Goal: Information Seeking & Learning: Check status

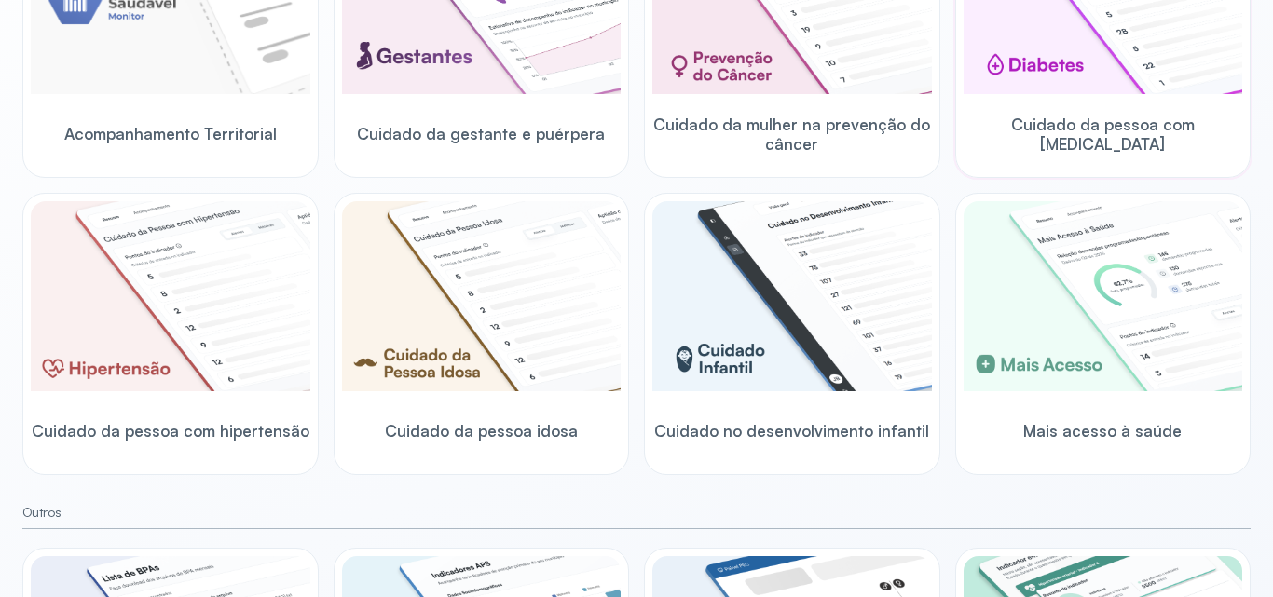
scroll to position [373, 0]
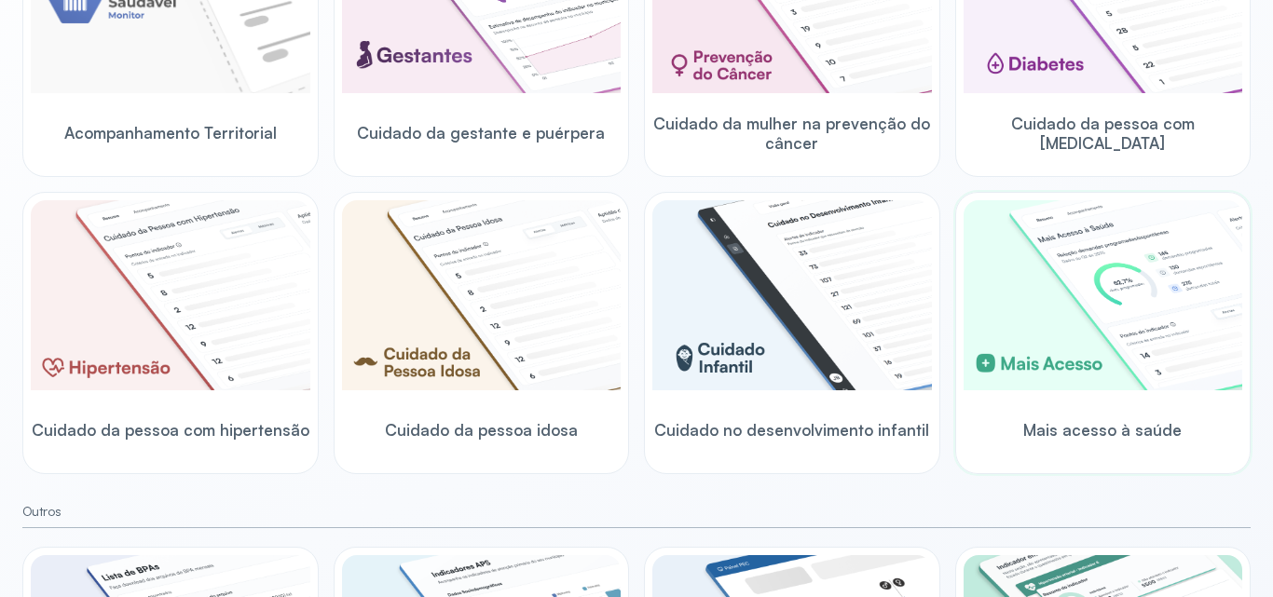
click at [1129, 306] on img at bounding box center [1103, 295] width 280 height 190
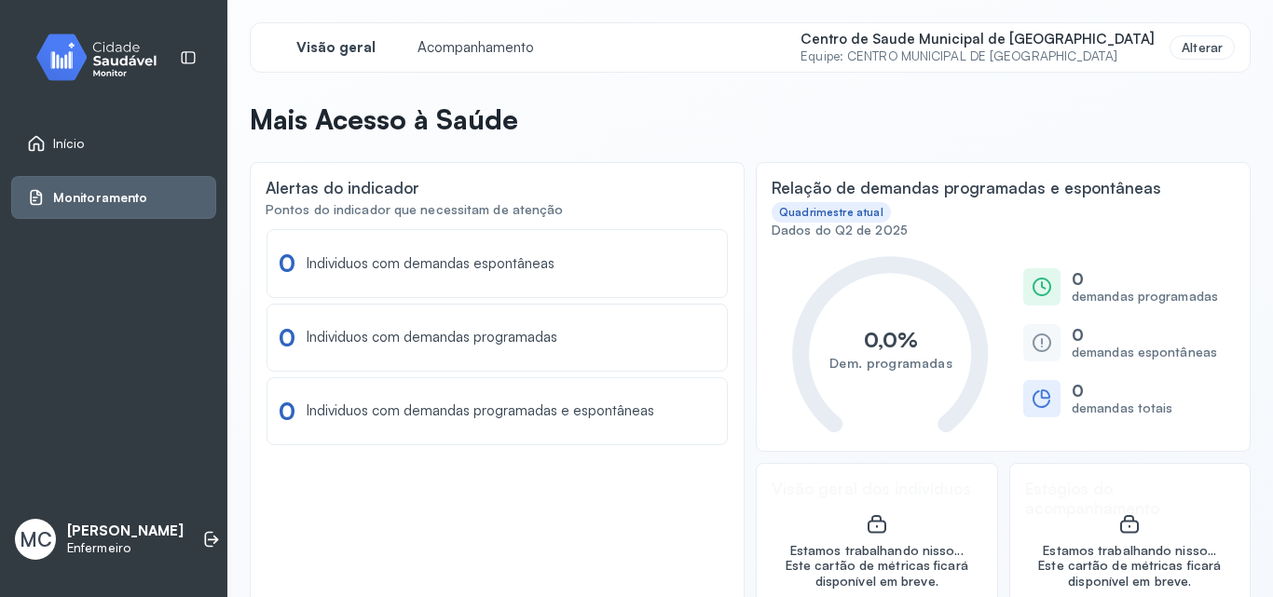
click at [108, 49] on img at bounding box center [104, 57] width 168 height 55
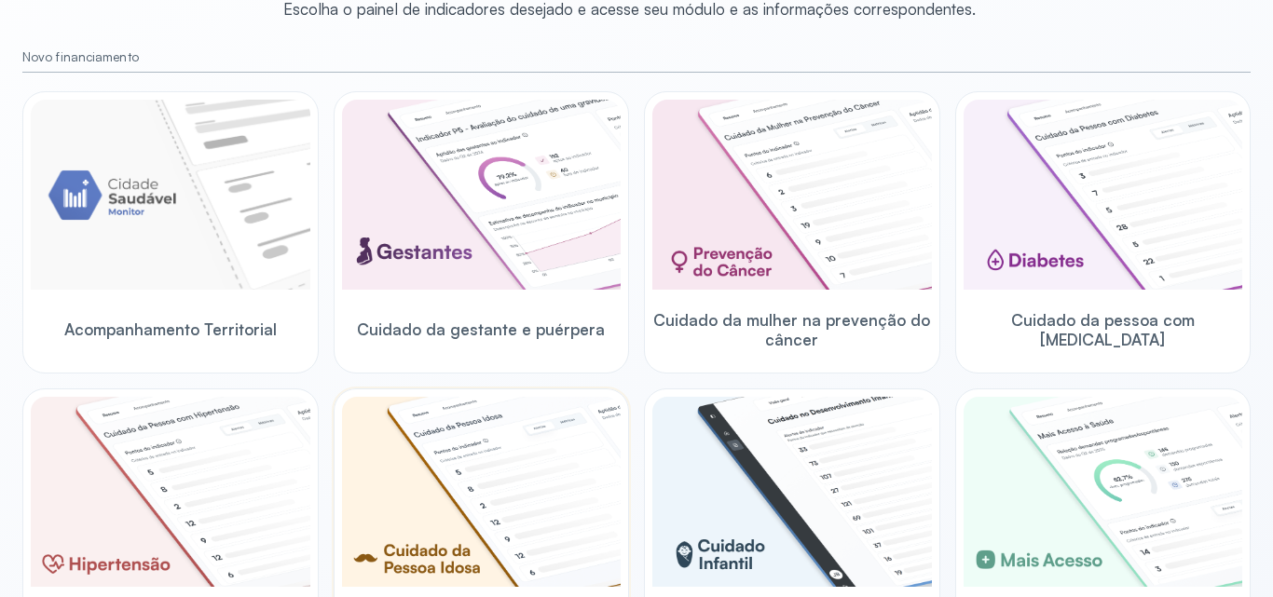
scroll to position [186, 0]
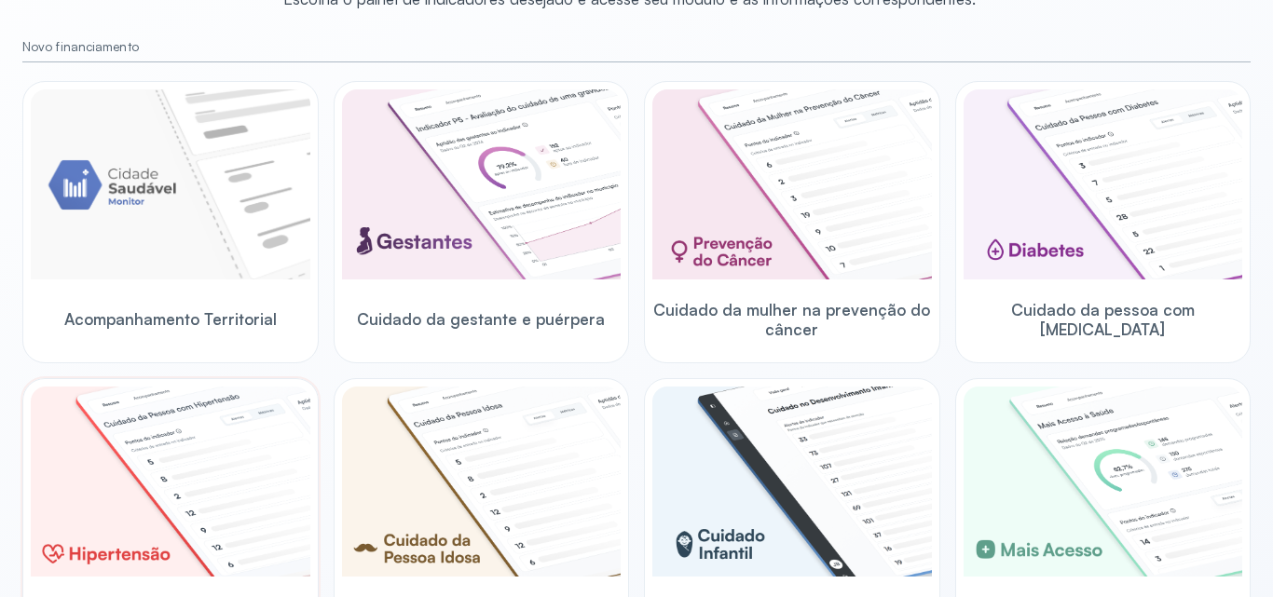
click at [274, 451] on img at bounding box center [171, 482] width 280 height 190
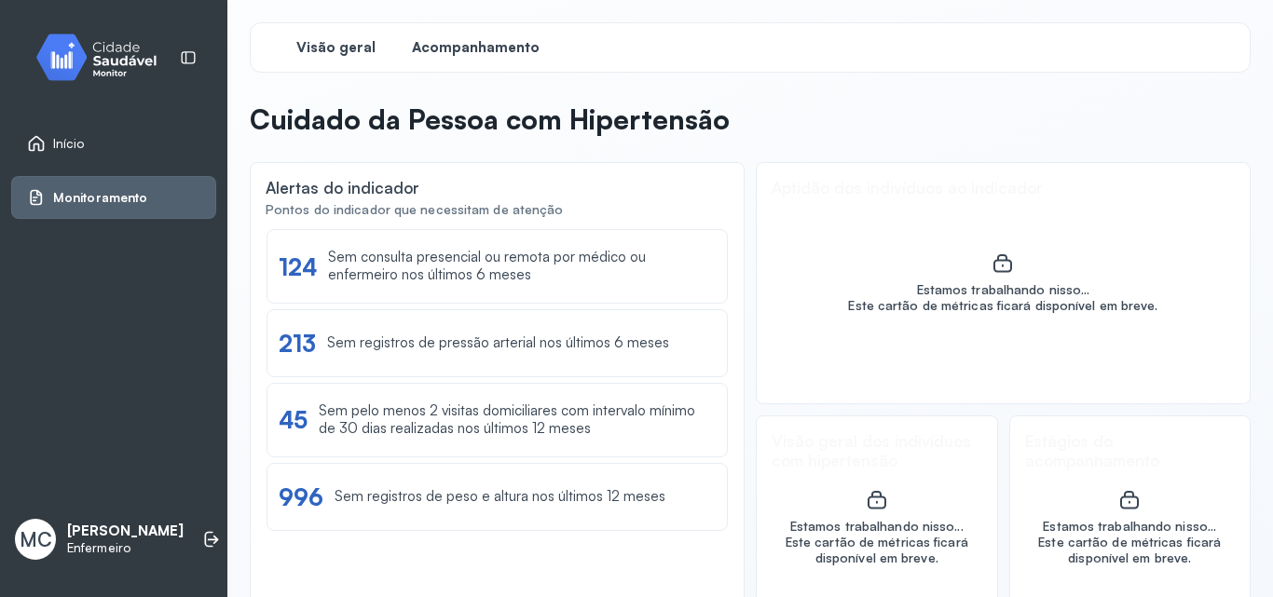
click at [508, 45] on span "Acompanhamento" at bounding box center [476, 48] width 128 height 18
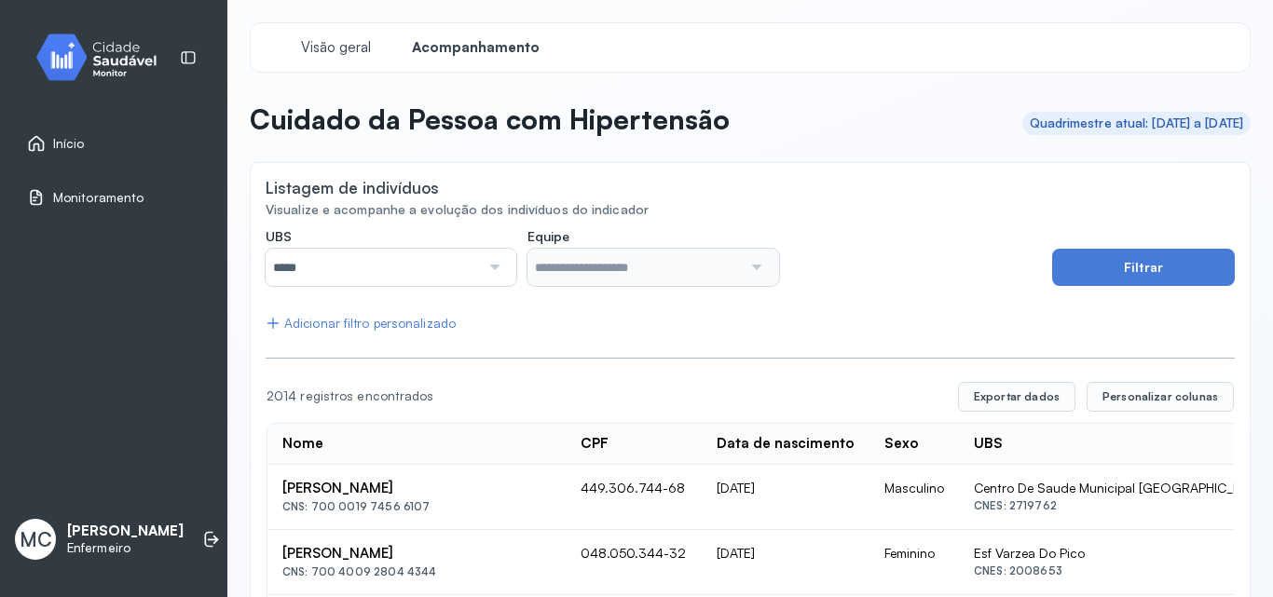
click at [457, 270] on input "*****" at bounding box center [373, 267] width 214 height 37
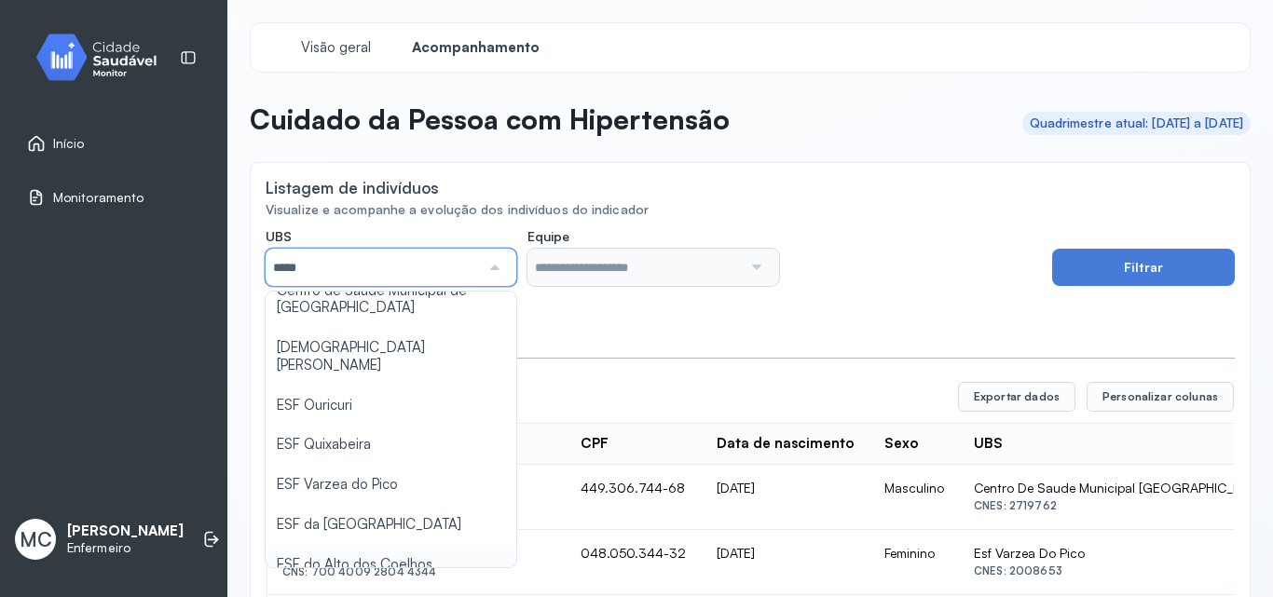
scroll to position [93, 0]
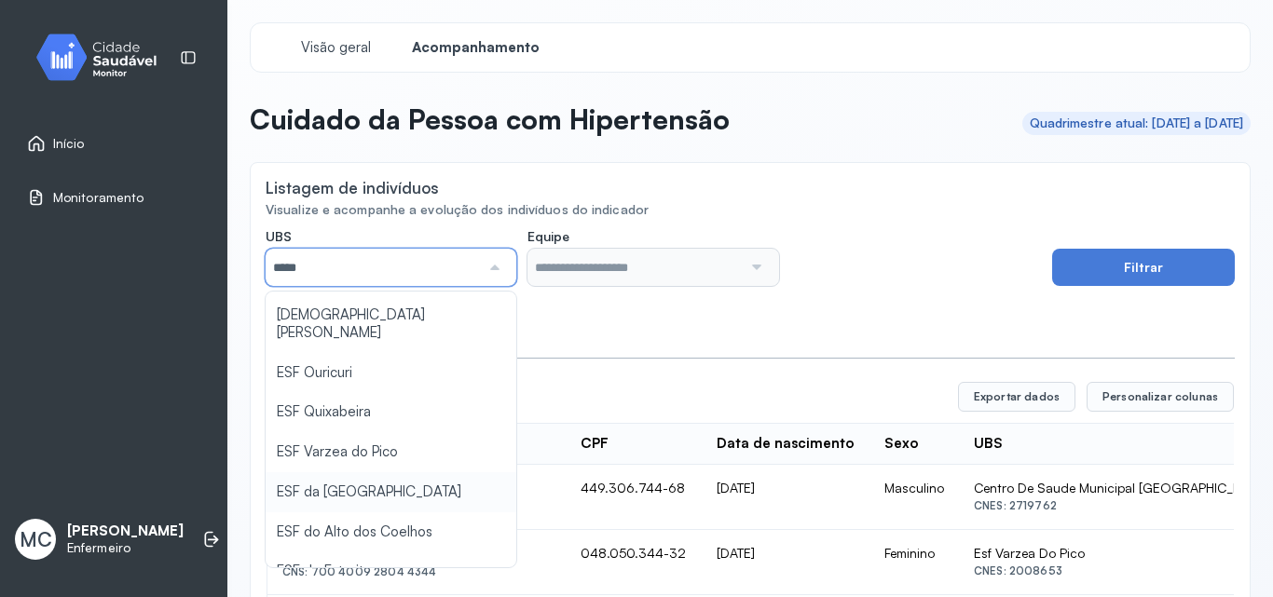
type input "*****"
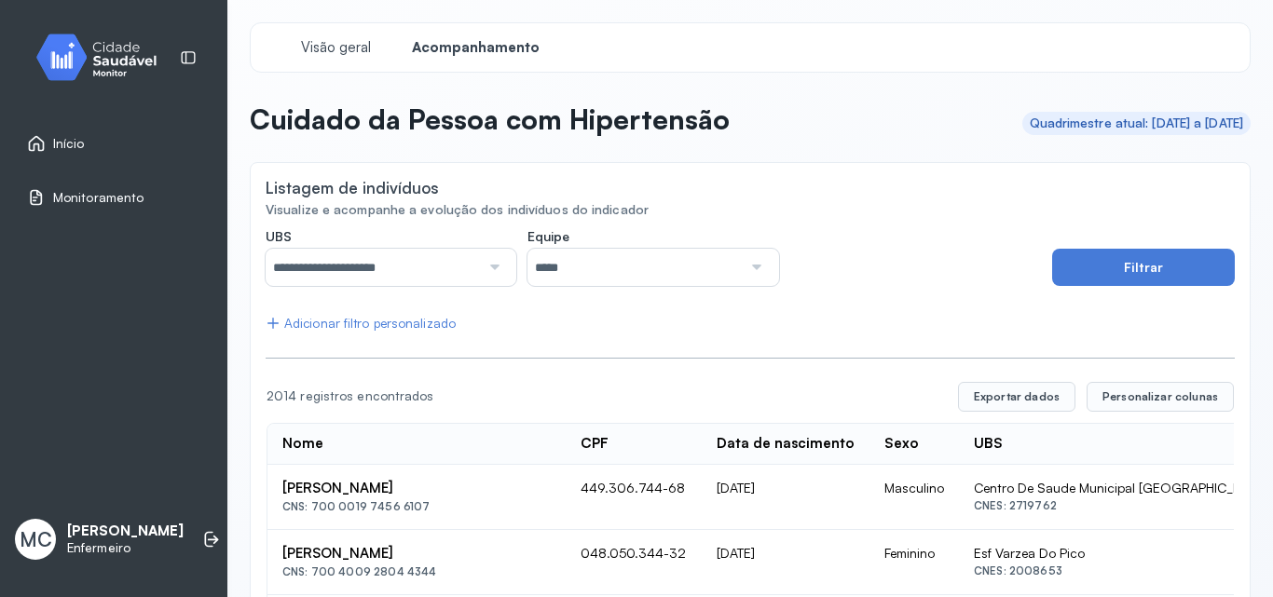
click at [1113, 266] on button "Filtrar" at bounding box center [1143, 267] width 183 height 37
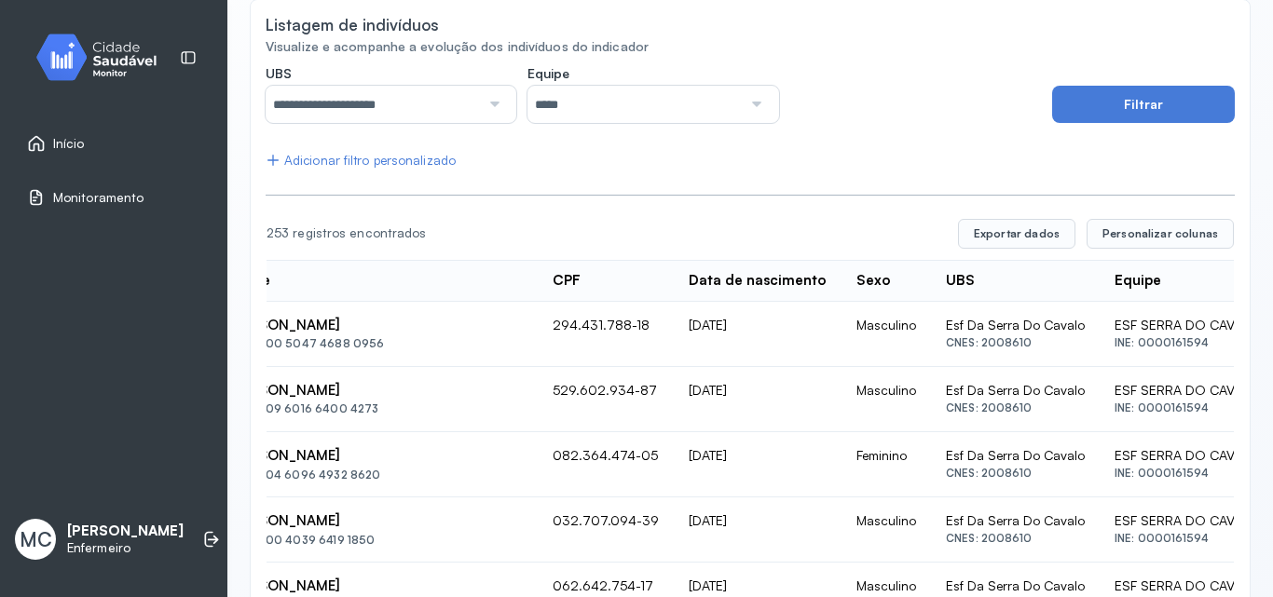
scroll to position [0, 0]
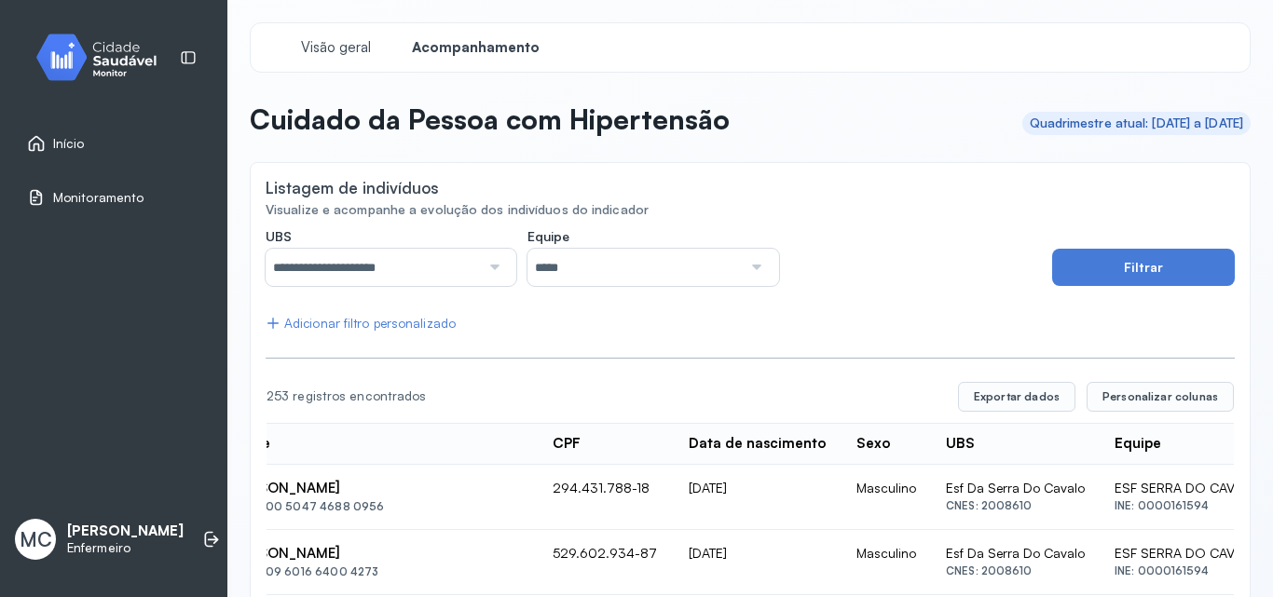
click at [122, 81] on img at bounding box center [104, 57] width 168 height 55
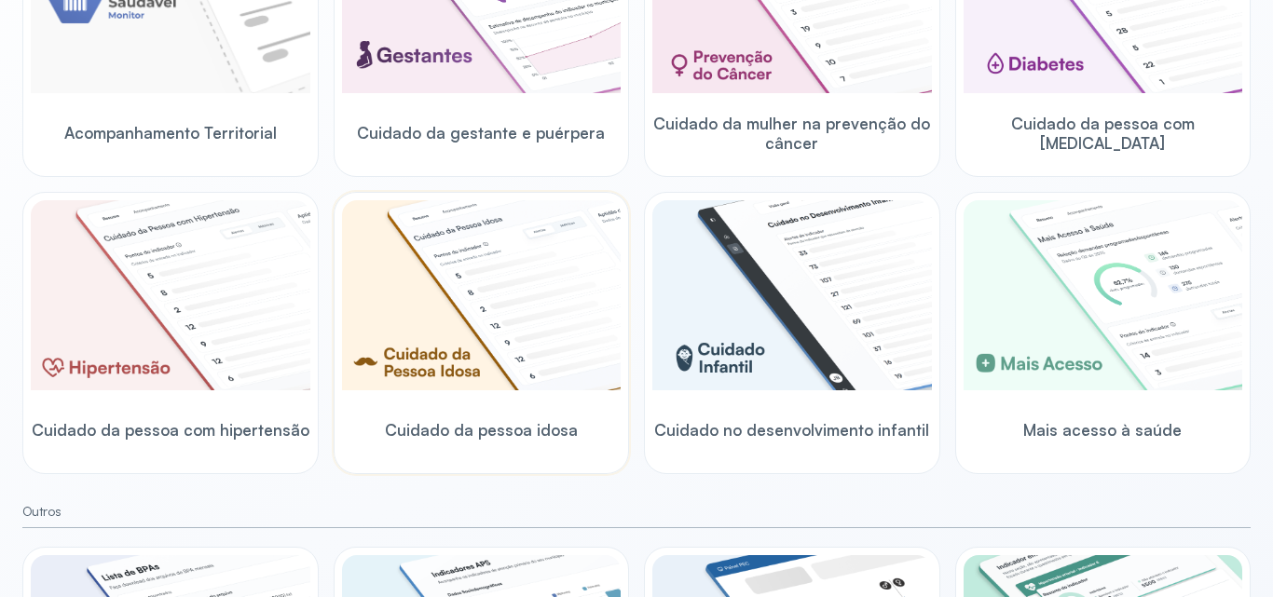
scroll to position [642, 0]
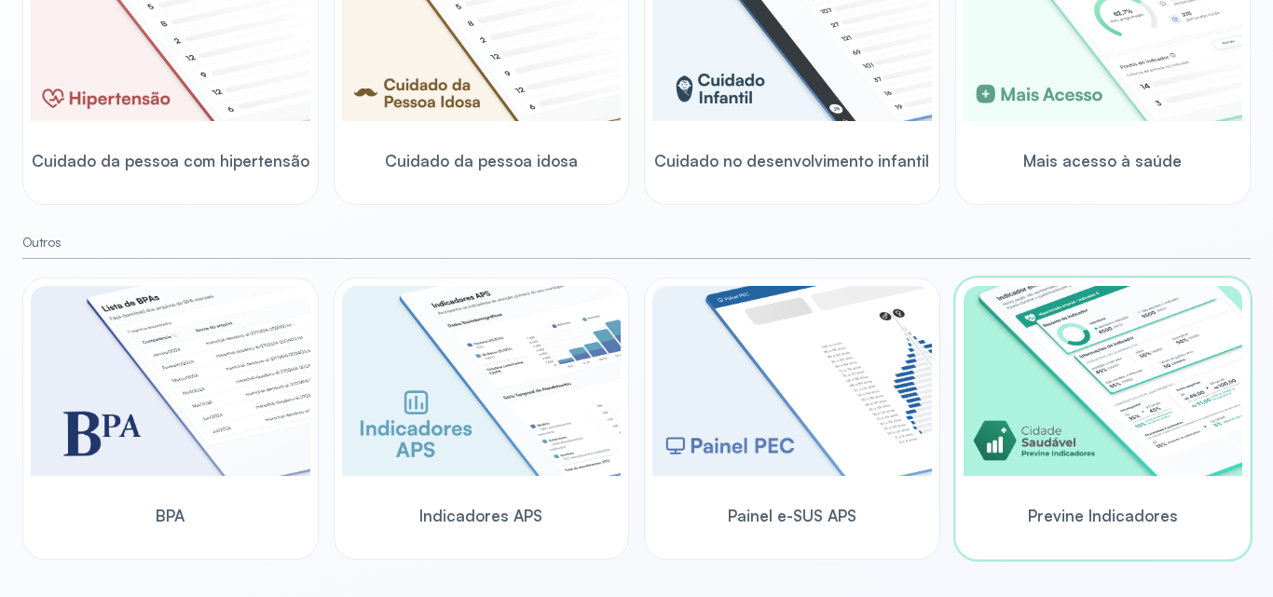
click at [1070, 401] on img at bounding box center [1103, 381] width 280 height 190
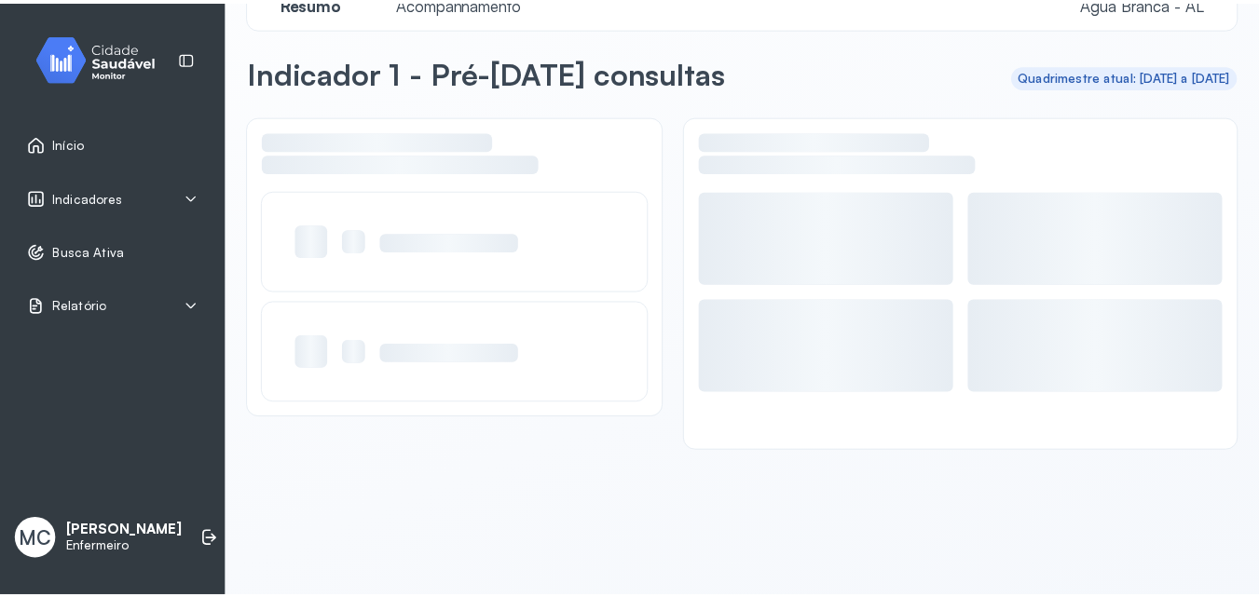
scroll to position [45, 0]
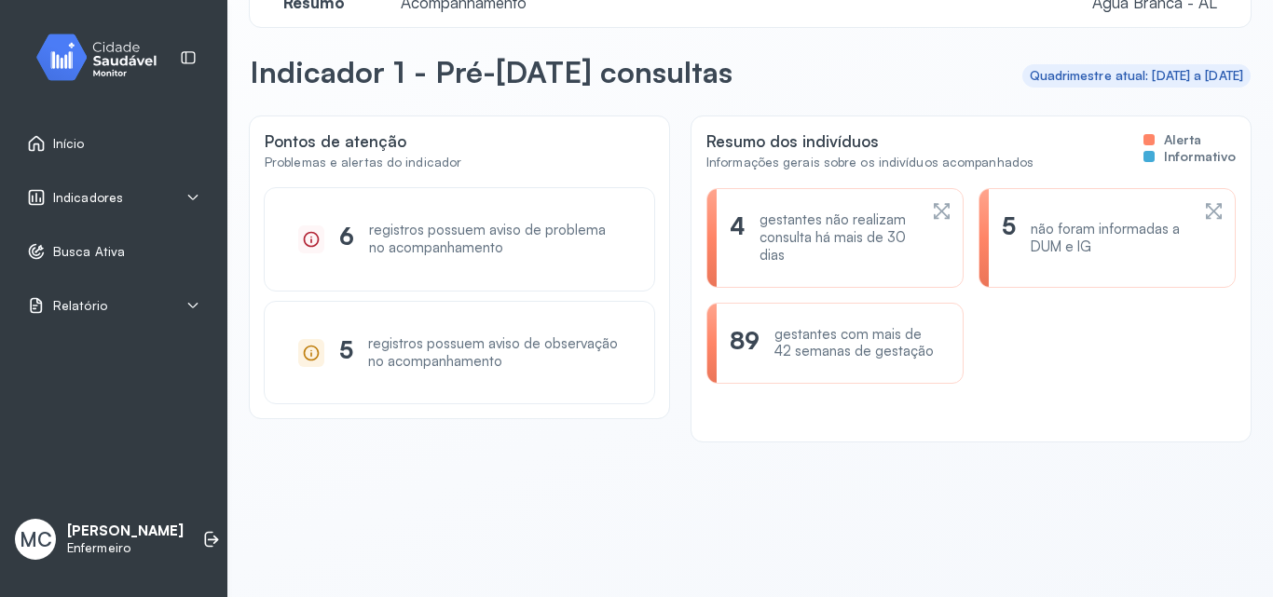
click at [99, 202] on span "Indicadores" at bounding box center [88, 198] width 70 height 16
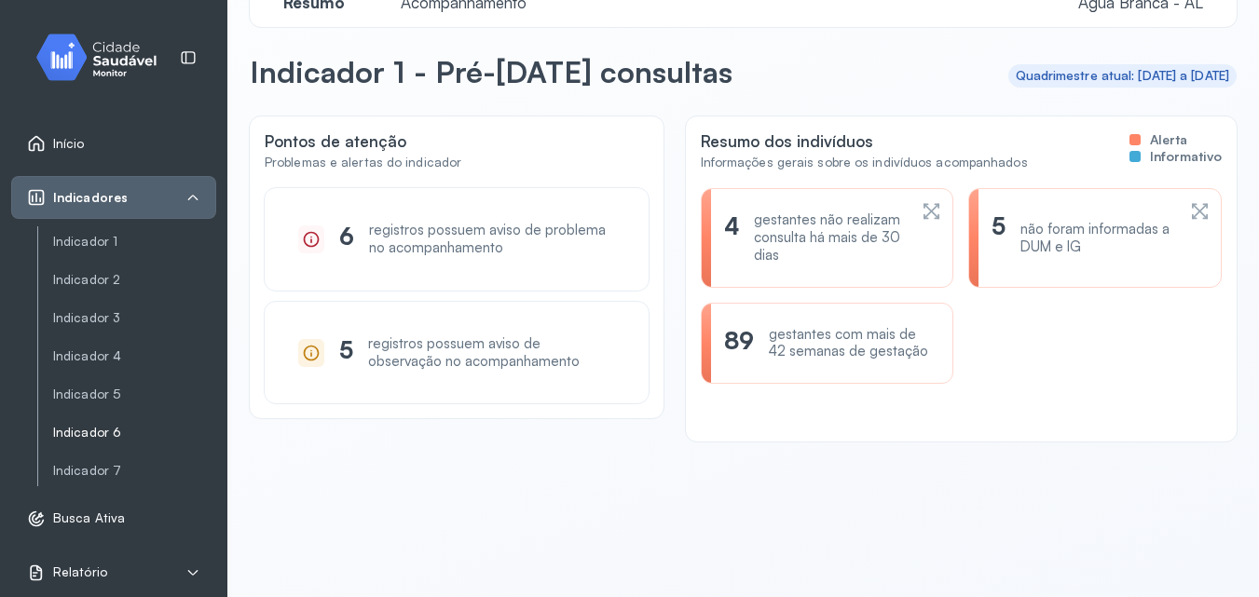
click at [117, 433] on link "Indicador 6" at bounding box center [134, 433] width 163 height 16
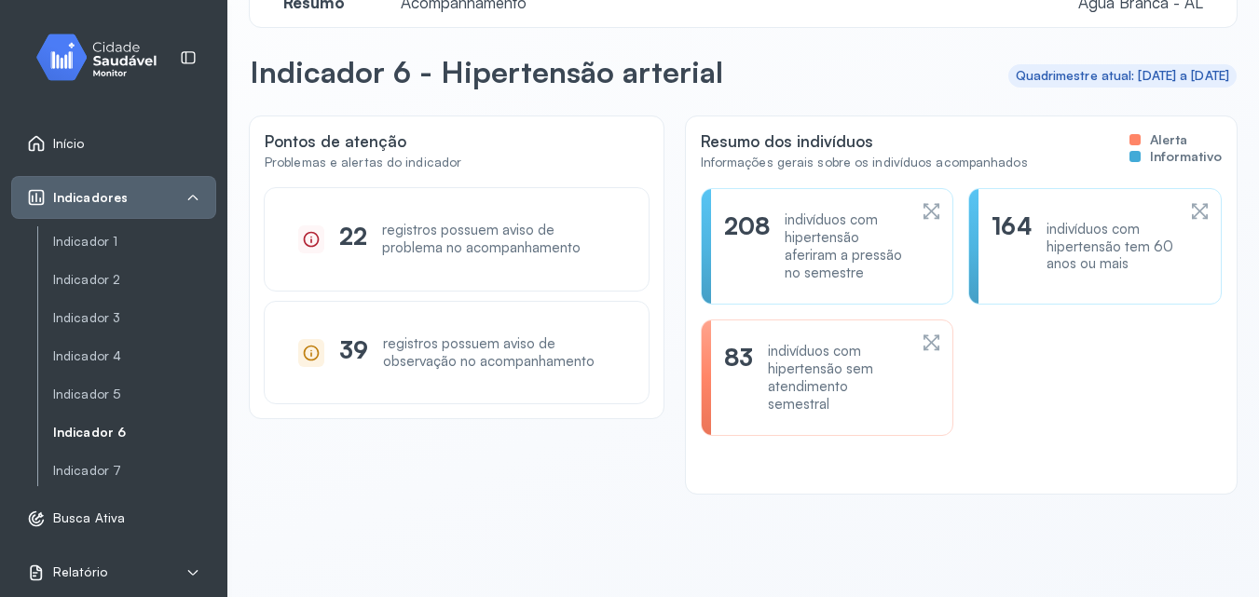
click at [509, 3] on span "Acompanhamento" at bounding box center [463, 3] width 148 height 20
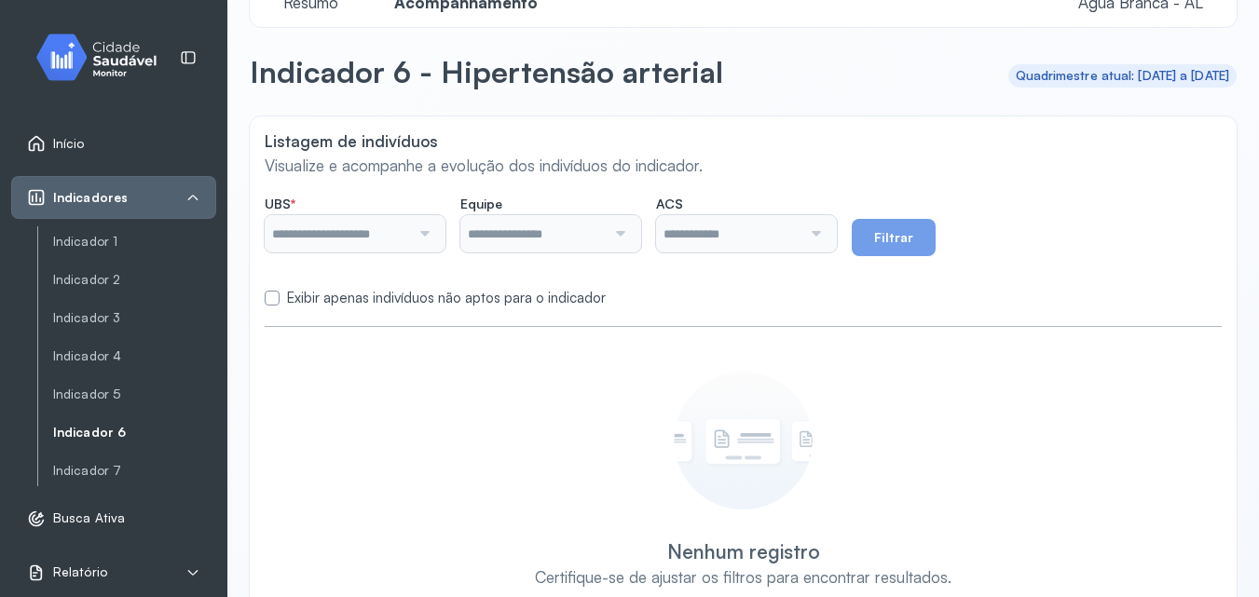
type input "**********"
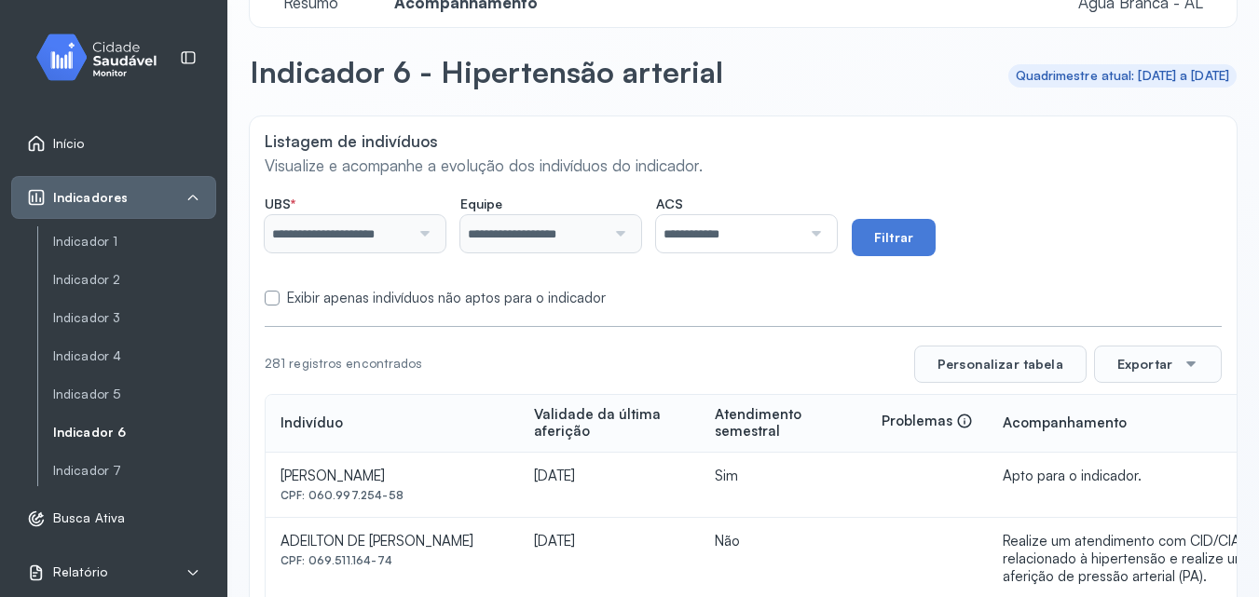
click at [268, 299] on label at bounding box center [272, 298] width 15 height 15
click at [731, 222] on input "**********" at bounding box center [728, 233] width 145 height 37
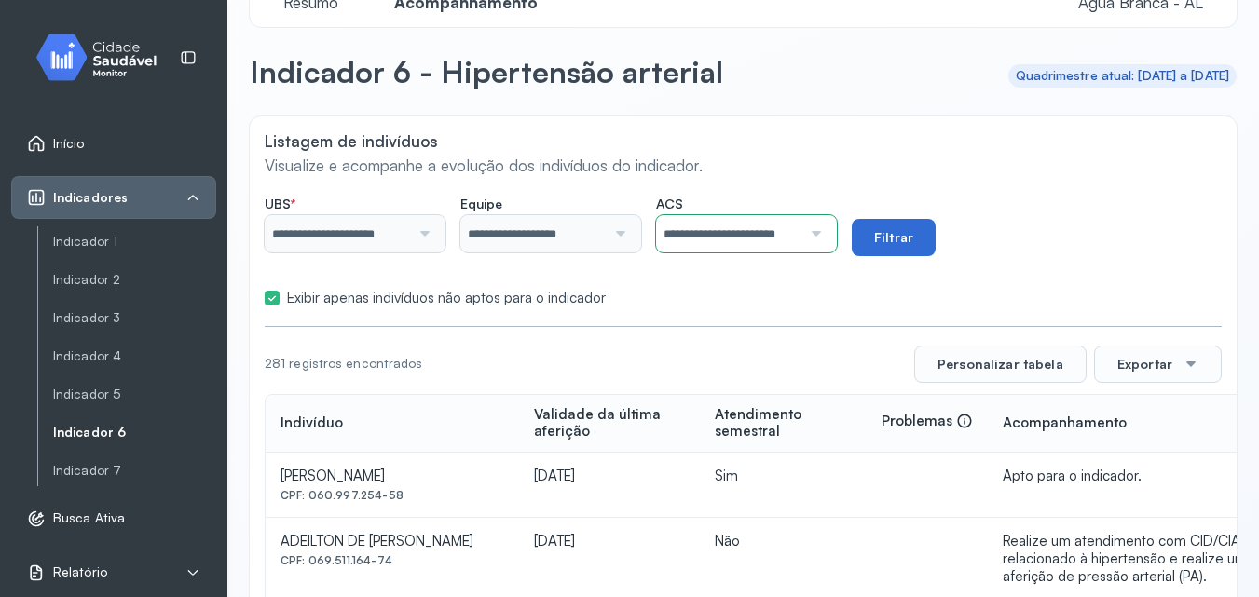
click at [932, 247] on button "Filtrar" at bounding box center [894, 237] width 84 height 37
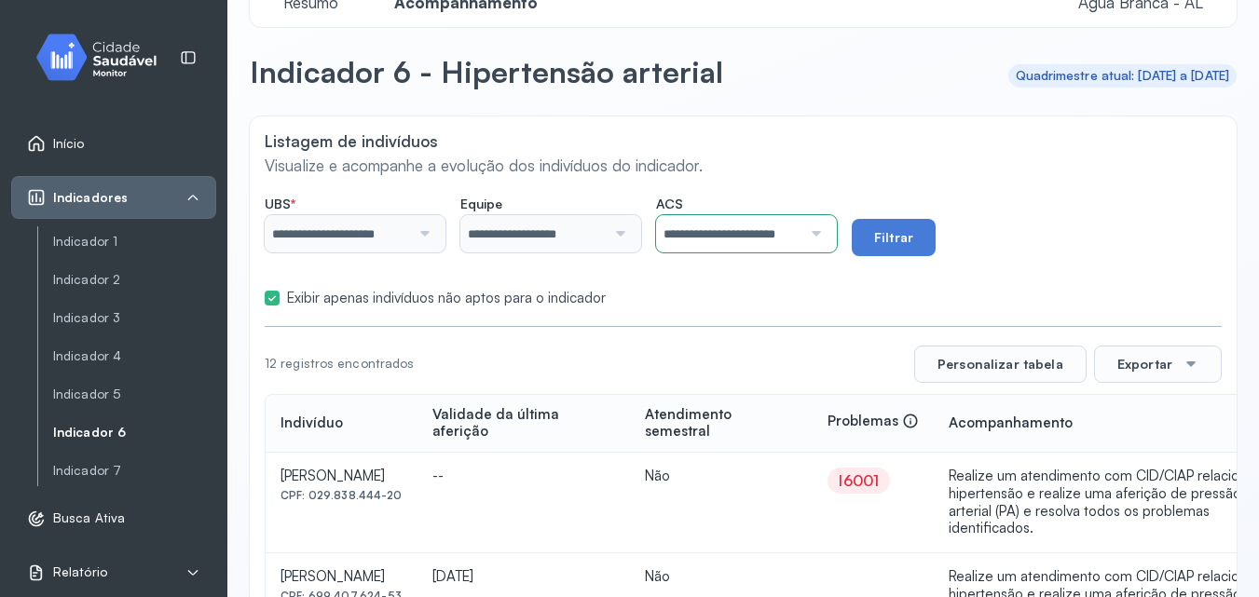
scroll to position [324, 0]
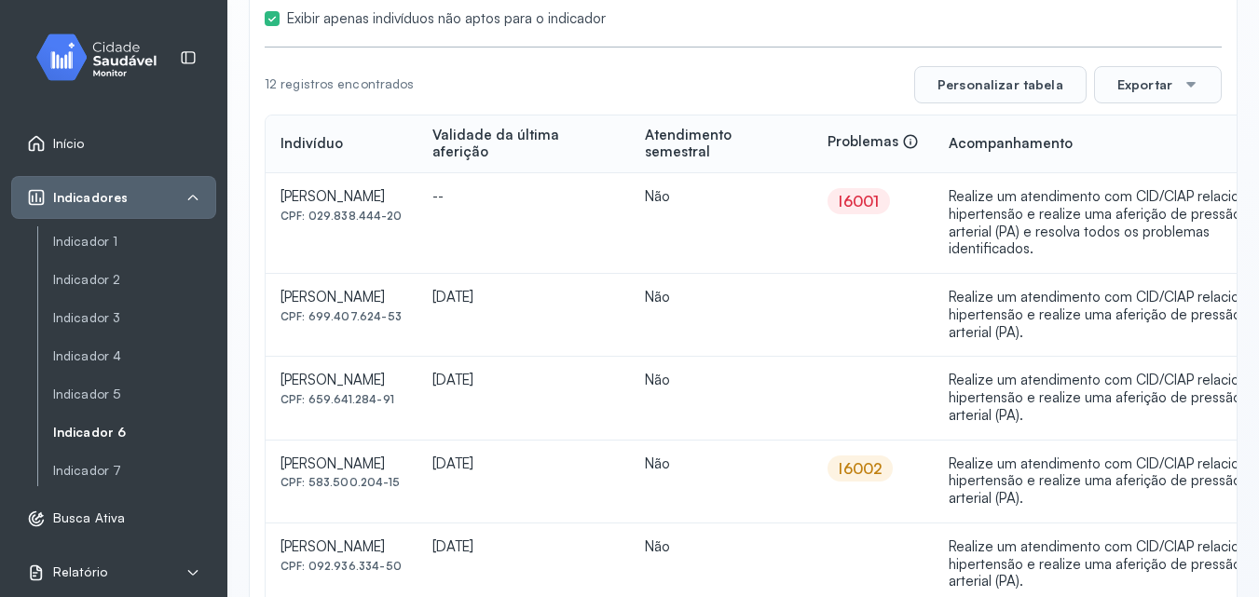
drag, startPoint x: 281, startPoint y: 294, endPoint x: 476, endPoint y: 280, distance: 195.2
click at [417, 280] on td "[PERSON_NAME] CPF: 699.407.624-53" at bounding box center [342, 315] width 152 height 83
copy div "[PERSON_NAME]"
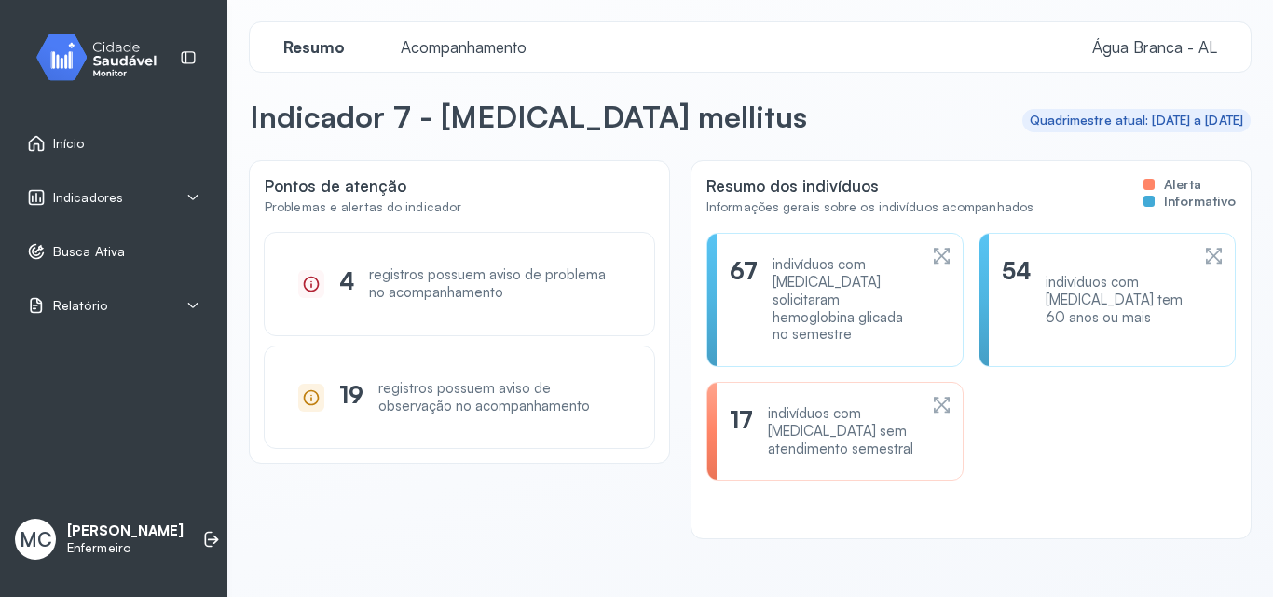
click at [127, 250] on link "Busca Ativa" at bounding box center [113, 251] width 173 height 19
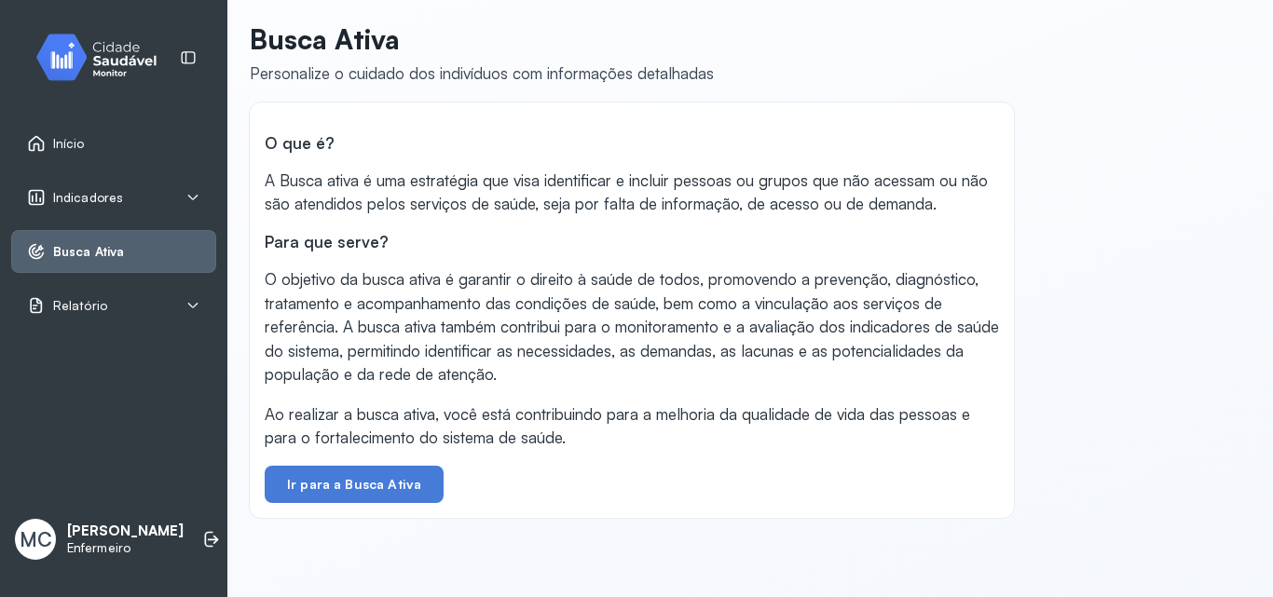
click at [56, 196] on span "Indicadores" at bounding box center [88, 198] width 70 height 16
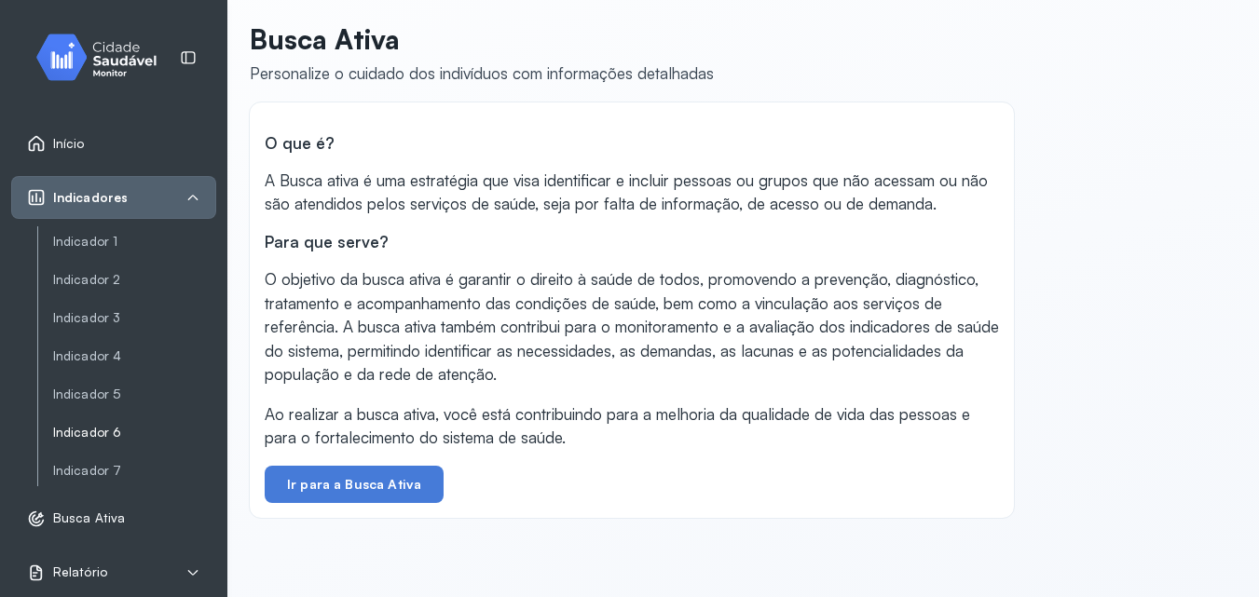
click at [115, 429] on link "Indicador 6" at bounding box center [134, 433] width 163 height 16
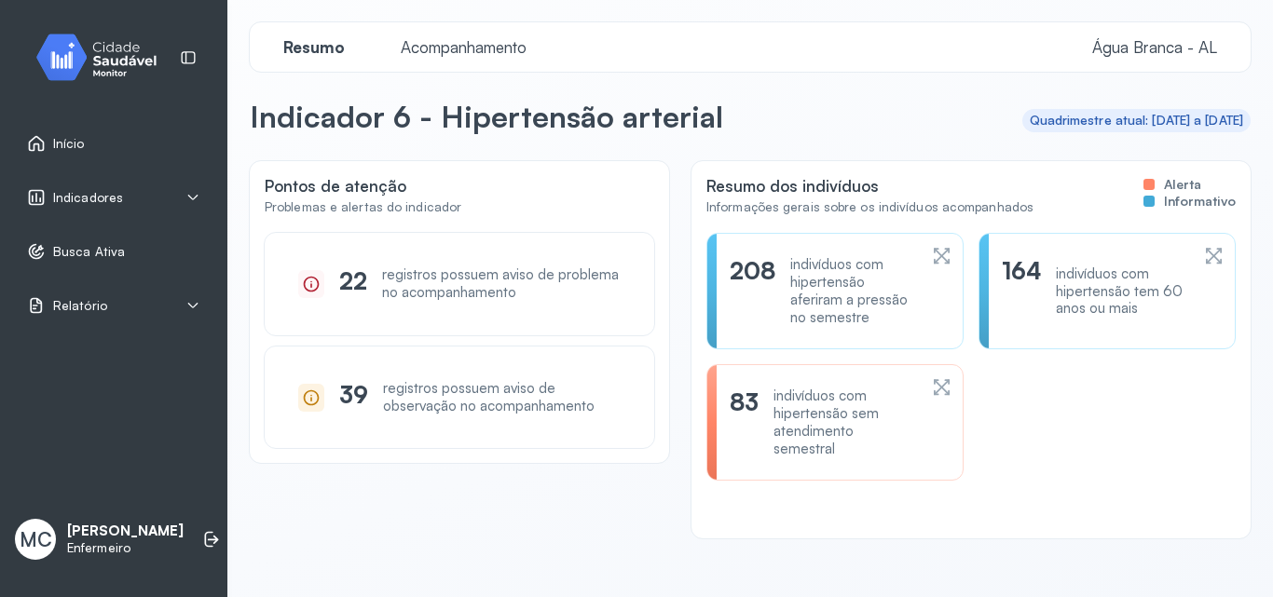
click at [499, 48] on span "Acompanhamento" at bounding box center [463, 47] width 148 height 20
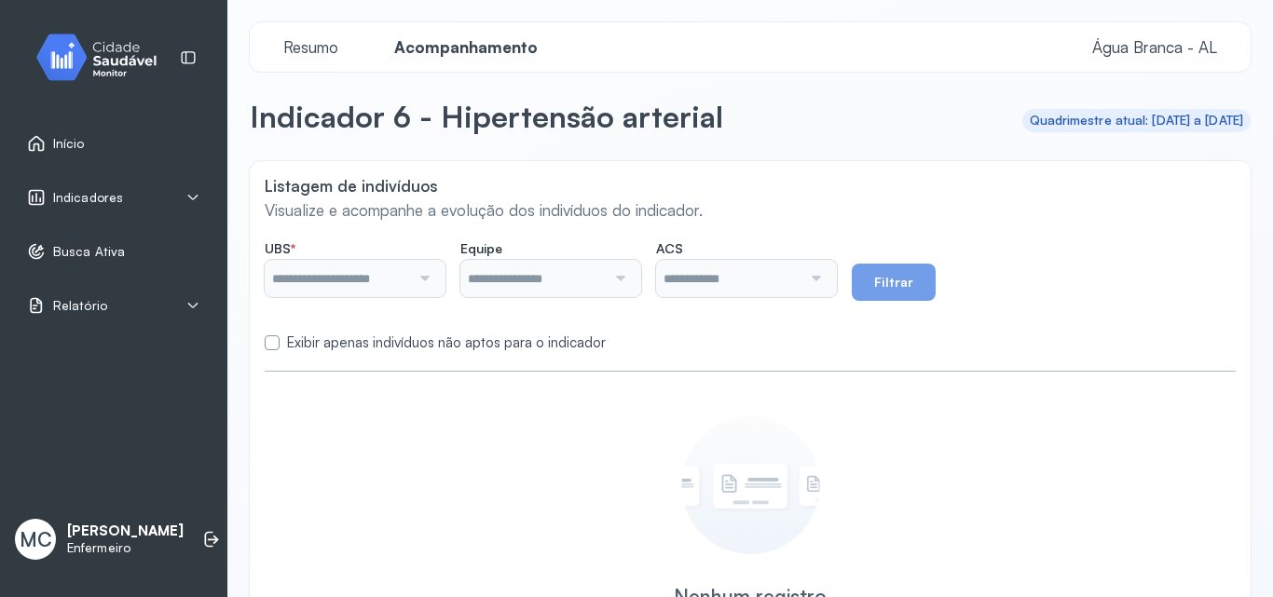
type input "**********"
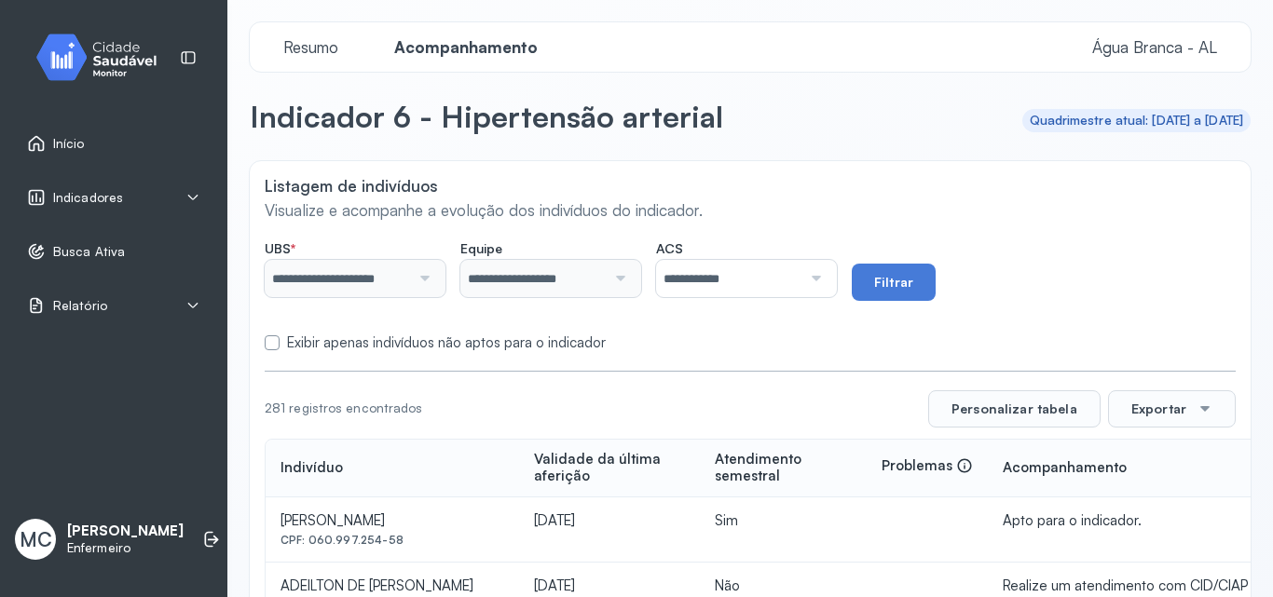
click at [351, 331] on form "**********" at bounding box center [750, 291] width 971 height 121
click at [382, 341] on label "Exibir apenas indivíduos não aptos para o indicador" at bounding box center [446, 343] width 319 height 18
click at [801, 283] on input "**********" at bounding box center [728, 278] width 145 height 37
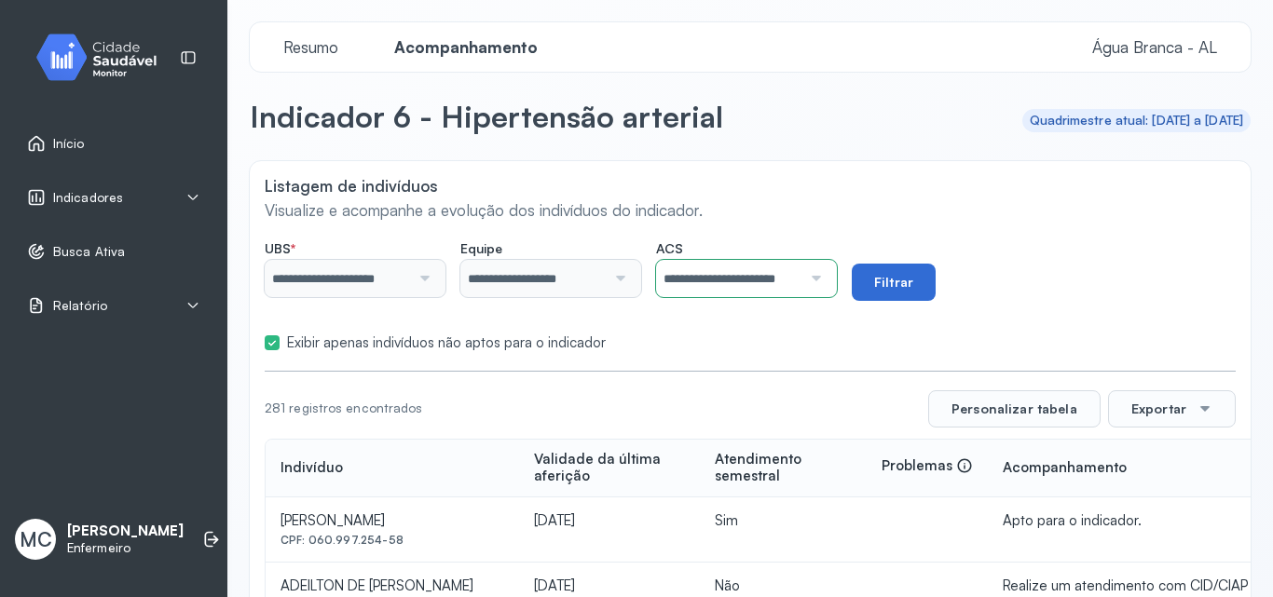
click at [931, 289] on button "Filtrar" at bounding box center [894, 282] width 84 height 37
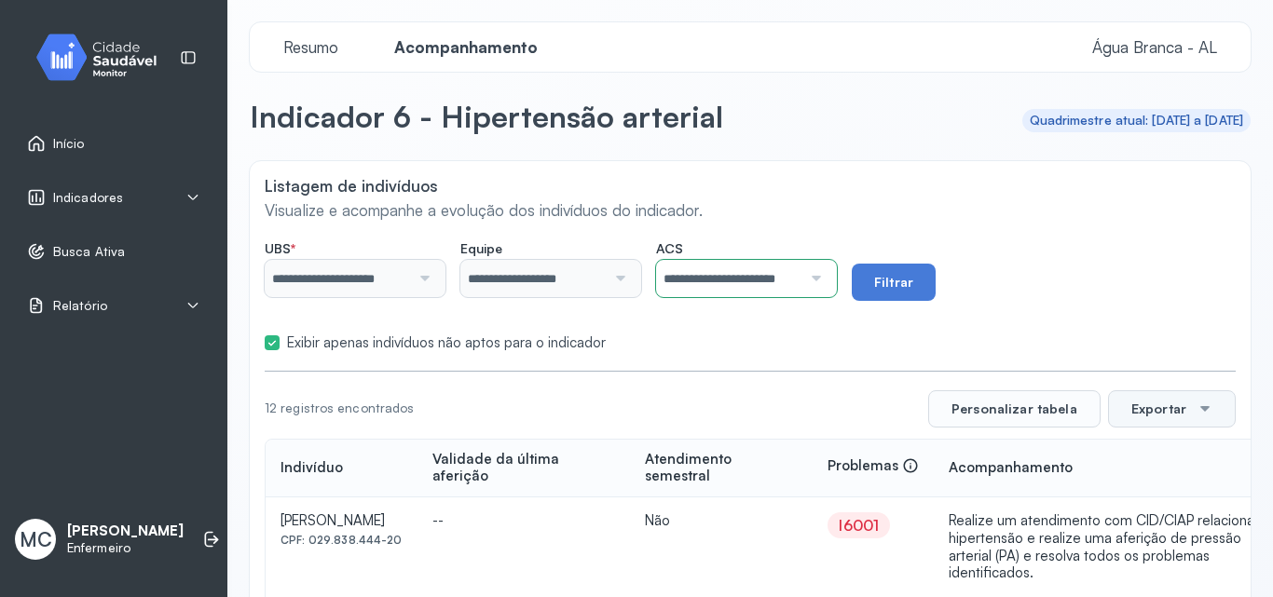
click at [1163, 413] on button "Exportar" at bounding box center [1172, 408] width 128 height 37
click at [1162, 451] on span "PDF" at bounding box center [1166, 462] width 25 height 25
click at [121, 234] on div "Busca Ativa" at bounding box center [113, 251] width 205 height 43
click at [150, 193] on div "Indicadores" at bounding box center [113, 197] width 173 height 19
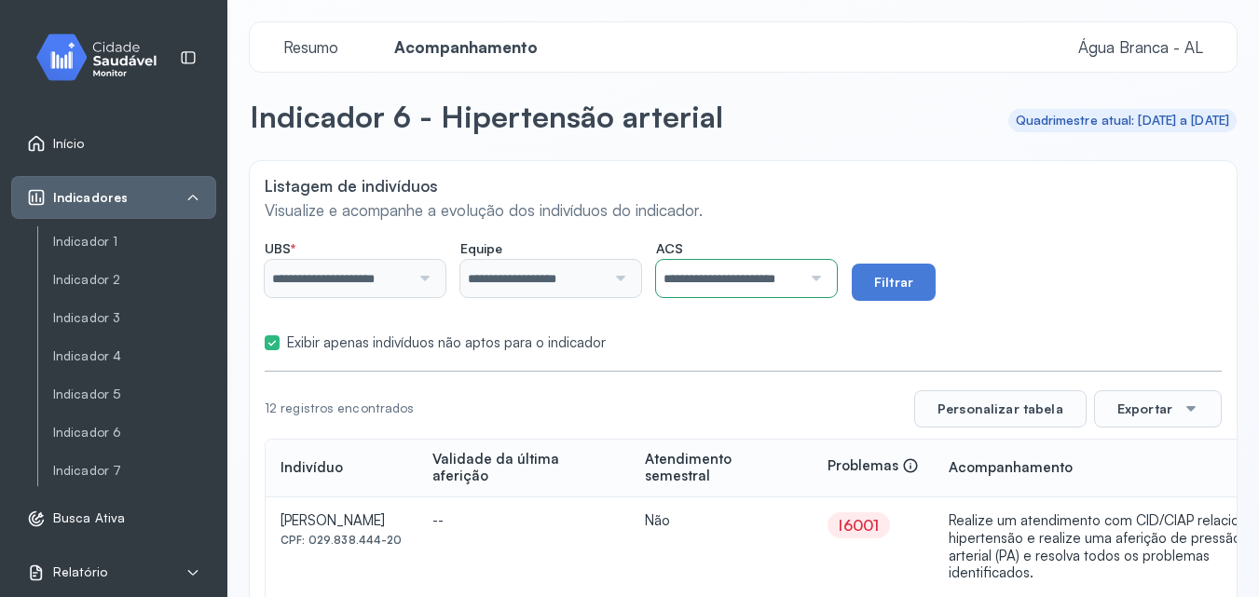
click at [127, 484] on div "Indicador 1 Indicador 2 Indicador 3 Indicador 4 Indicador 5 Indicador 6 Indicad…" at bounding box center [126, 355] width 179 height 259
click at [121, 468] on link "Indicador 7" at bounding box center [134, 471] width 163 height 16
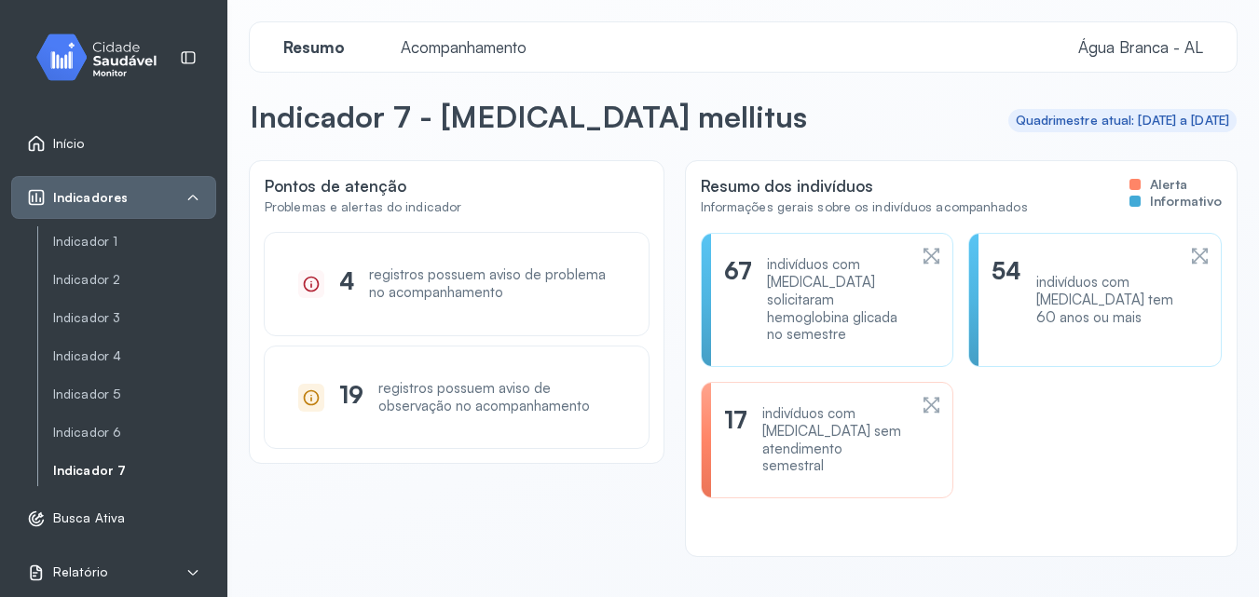
click at [497, 42] on span "Acompanhamento" at bounding box center [463, 47] width 148 height 20
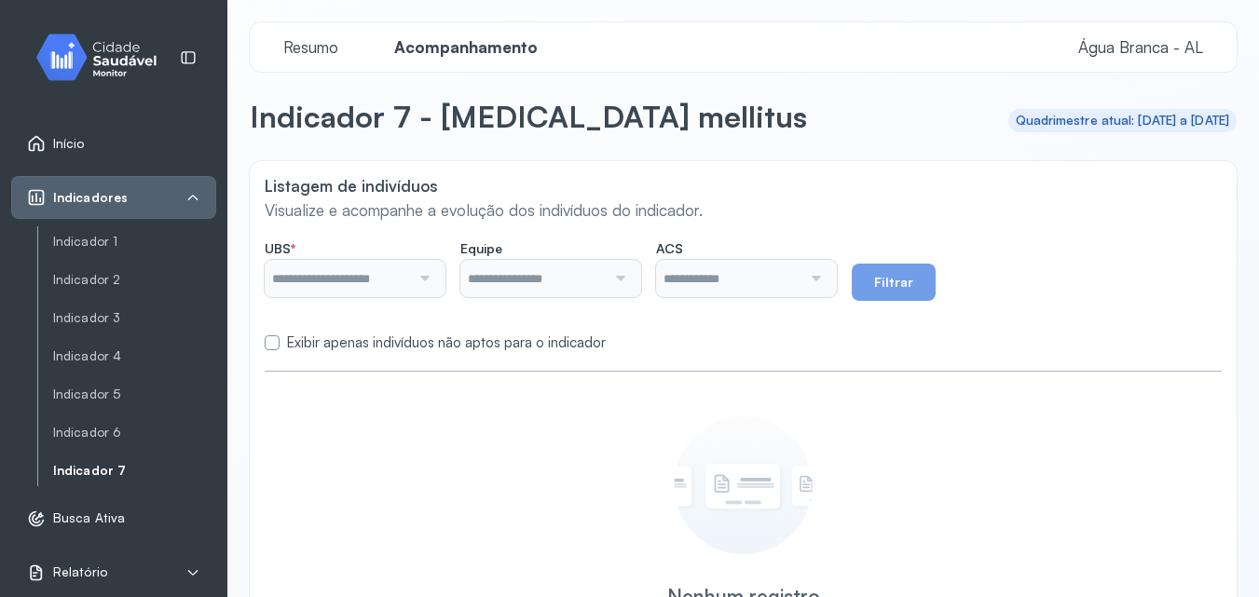
type input "**********"
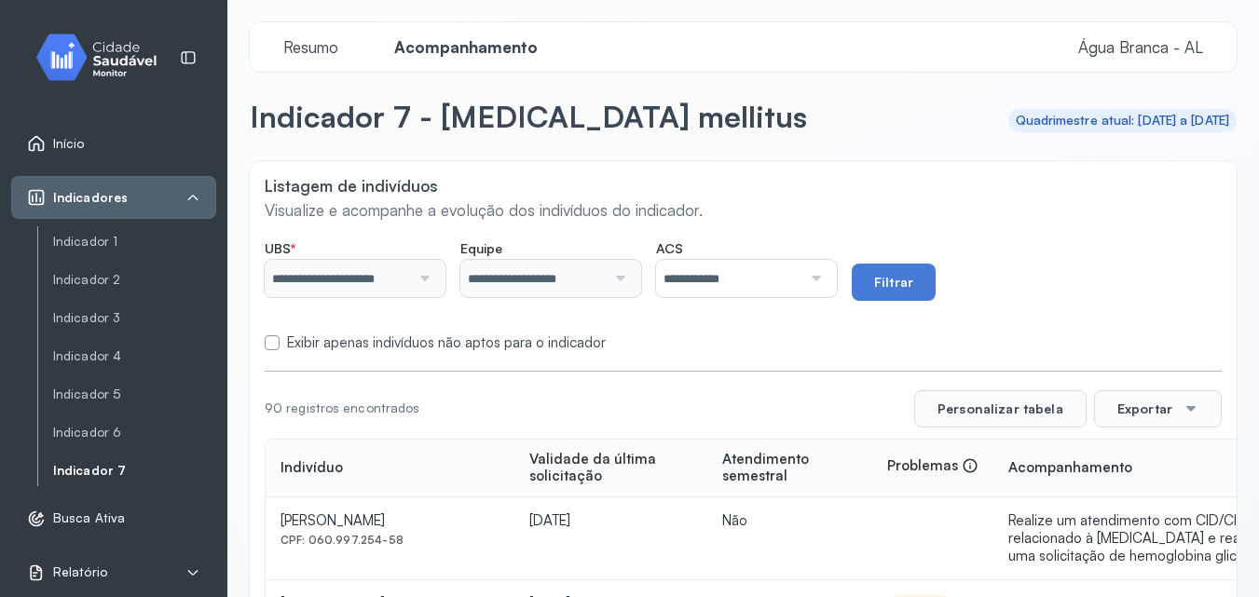
click at [768, 274] on input "**********" at bounding box center [728, 278] width 145 height 37
click at [892, 280] on button "Filtrar" at bounding box center [894, 282] width 84 height 37
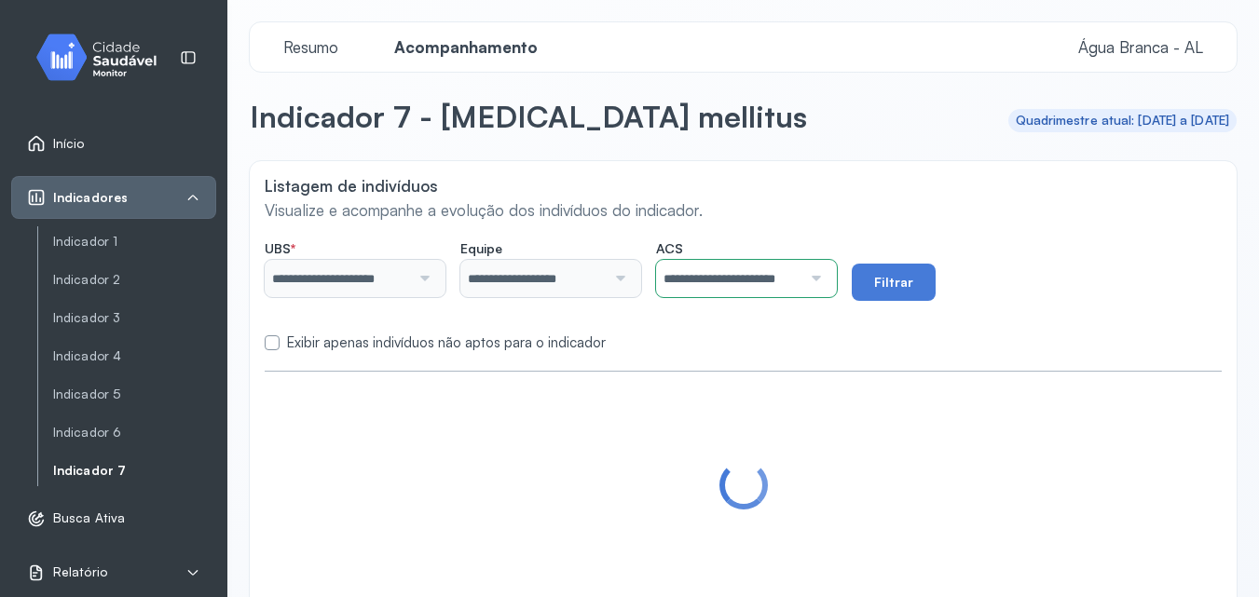
click at [367, 339] on label "Exibir apenas indivíduos não aptos para o indicador" at bounding box center [446, 343] width 319 height 18
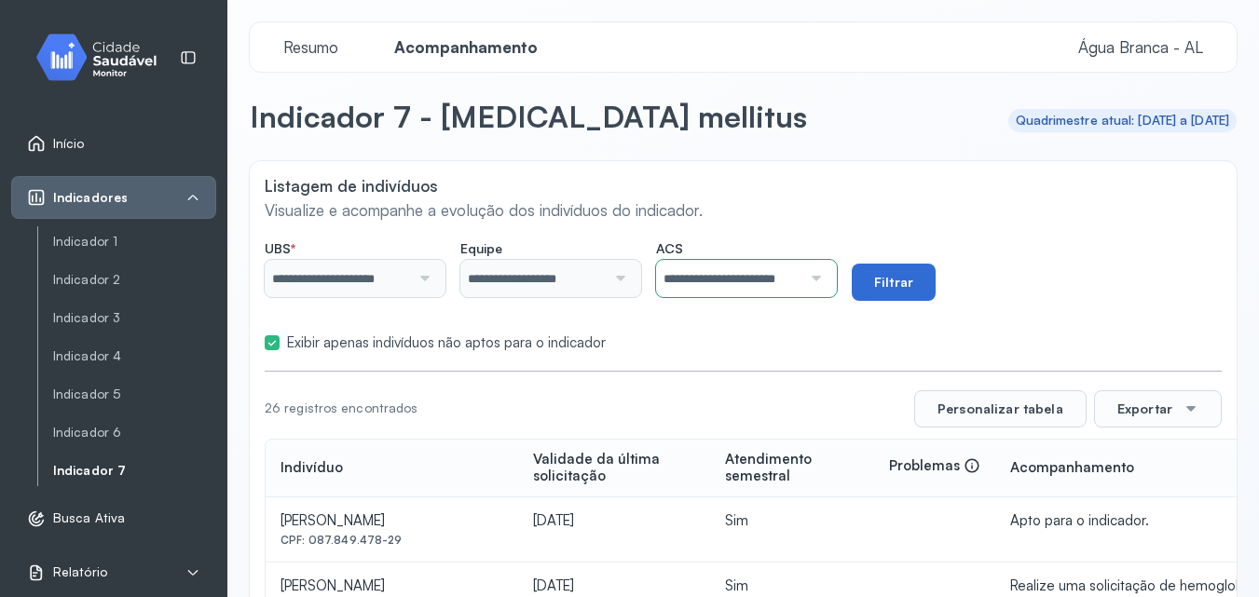
click at [879, 281] on button "Filtrar" at bounding box center [894, 282] width 84 height 37
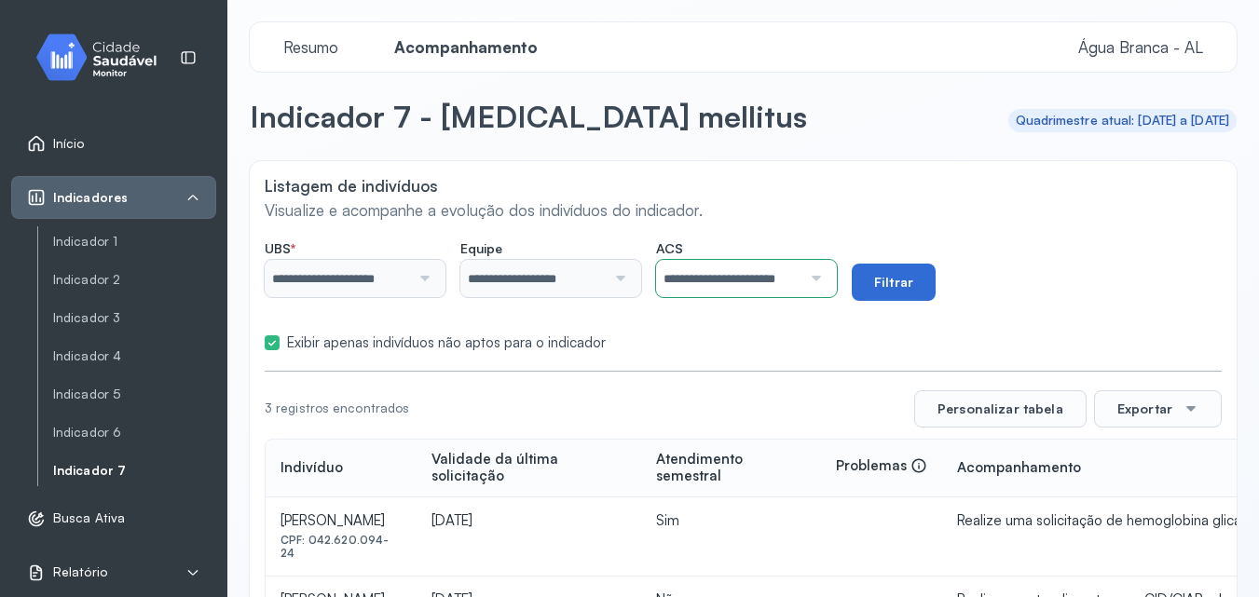
scroll to position [184, 0]
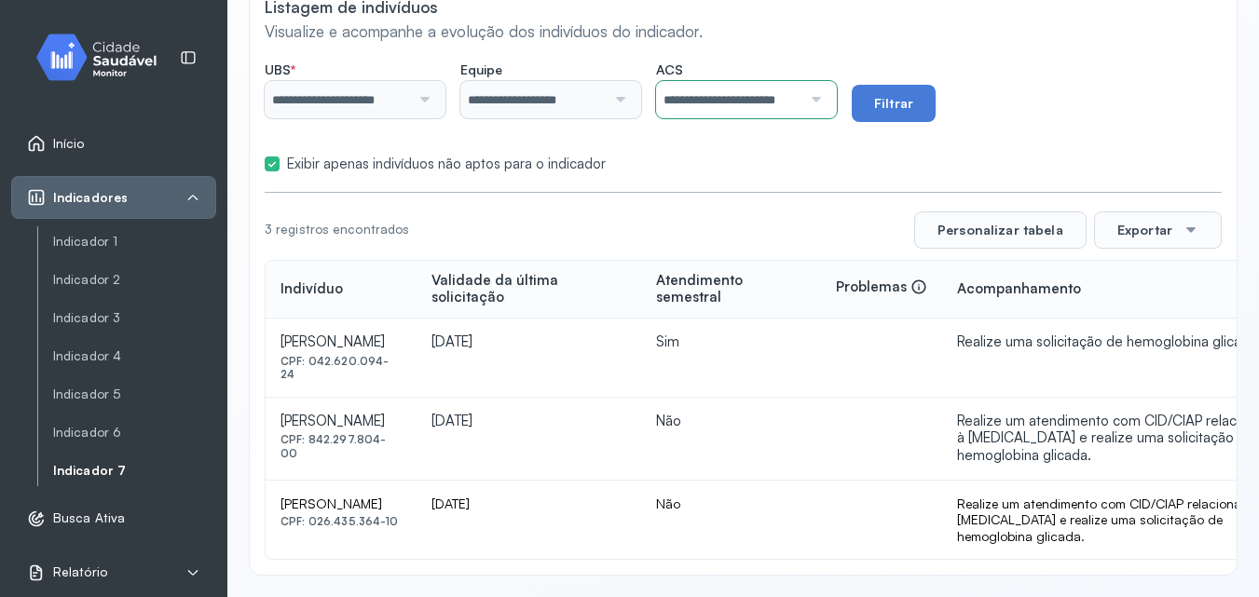
drag, startPoint x: 281, startPoint y: 419, endPoint x: 438, endPoint y: 404, distance: 157.2
click at [416, 404] on td "MANOEL MESSIAS LIMA CPF: 842.297.804-00" at bounding box center [341, 439] width 151 height 83
copy div "MANOEL MESSIAS LIMA"
drag, startPoint x: 275, startPoint y: 333, endPoint x: 342, endPoint y: 348, distance: 68.9
click at [342, 348] on td "EDVAN RODRIGUES DA SILVA CPF: 042.620.094-24" at bounding box center [341, 358] width 151 height 79
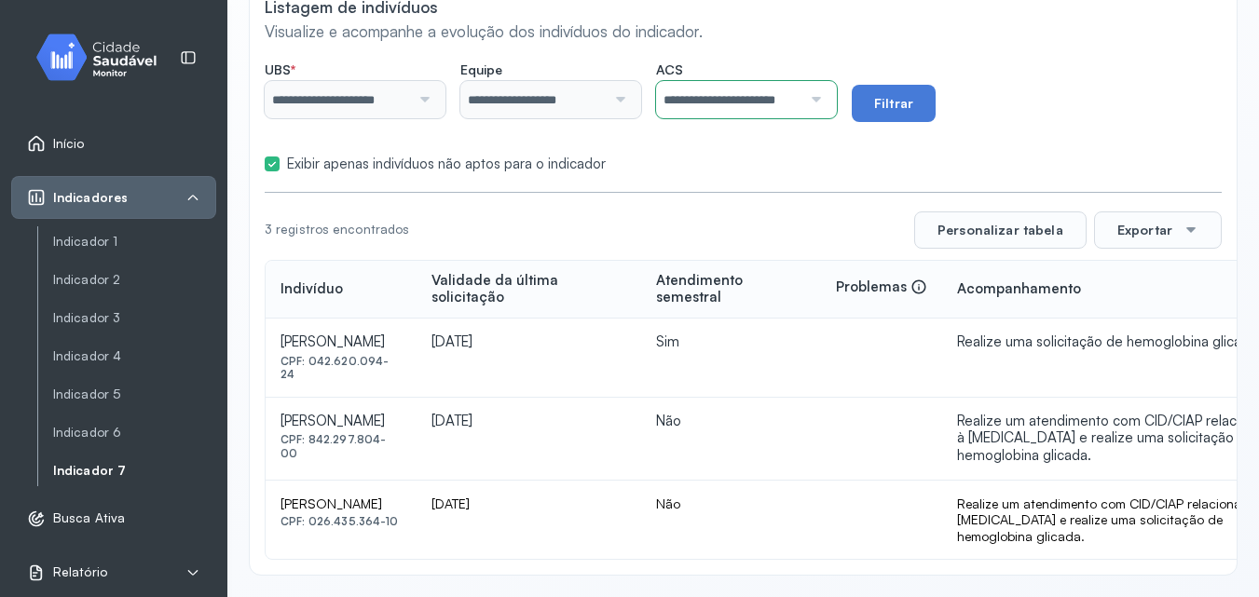
copy div "EDVAN RODRIGUES DA SILVA"
drag, startPoint x: 278, startPoint y: 496, endPoint x: 318, endPoint y: 521, distance: 47.3
click at [318, 521] on td "MARIA JOSÉ DOS SANTOS LIMA CPF: 026.435.364-10" at bounding box center [341, 520] width 151 height 79
copy div "MARIA JOSÉ DOS SANTOS LIMA"
